Goal: Task Accomplishment & Management: Manage account settings

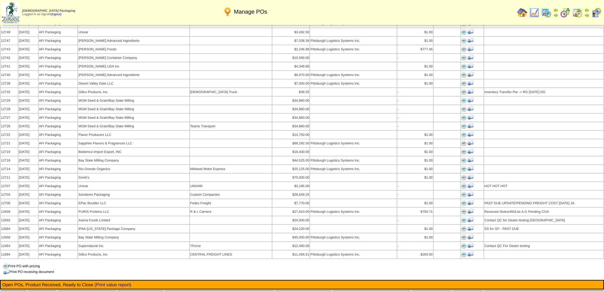
scroll to position [570, 0]
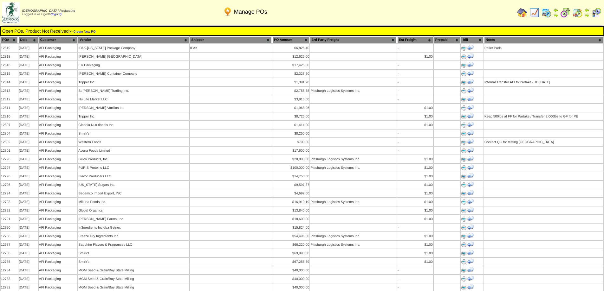
scroll to position [570, 0]
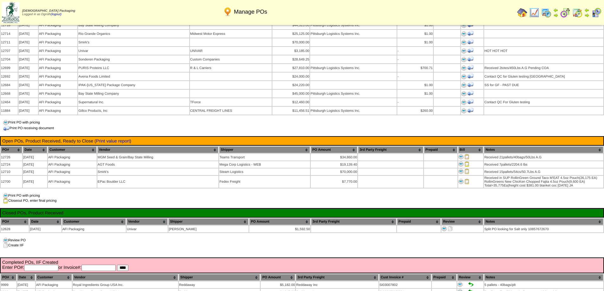
click at [225, 226] on div "Manage POs Open POs, Product Not Received (+) Create New PO PO# Date Customer V…" at bounding box center [302, 237] width 604 height 1563
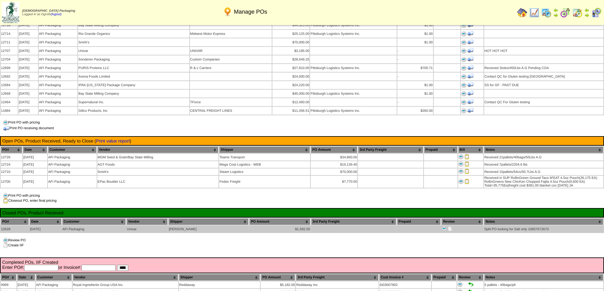
click at [447, 226] on img at bounding box center [449, 228] width 5 height 5
click at [449, 226] on img at bounding box center [449, 228] width 5 height 5
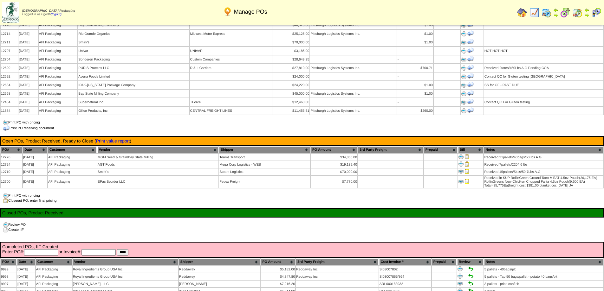
scroll to position [570, 0]
